Goal: Register for event/course

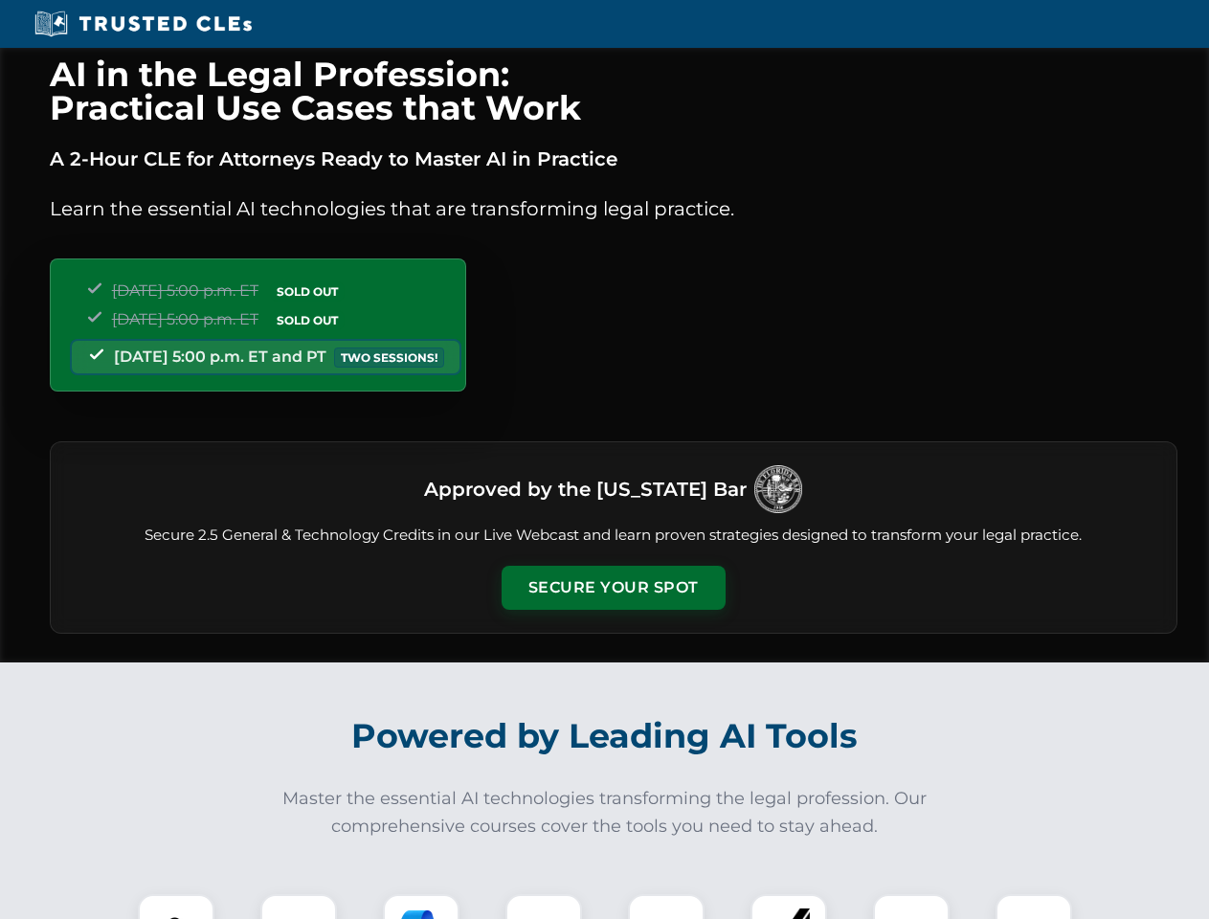
click at [613, 588] on button "Secure Your Spot" at bounding box center [614, 588] width 224 height 44
click at [176, 906] on img at bounding box center [176, 932] width 56 height 56
click at [299, 906] on div at bounding box center [298, 932] width 77 height 77
